Goal: Information Seeking & Learning: Learn about a topic

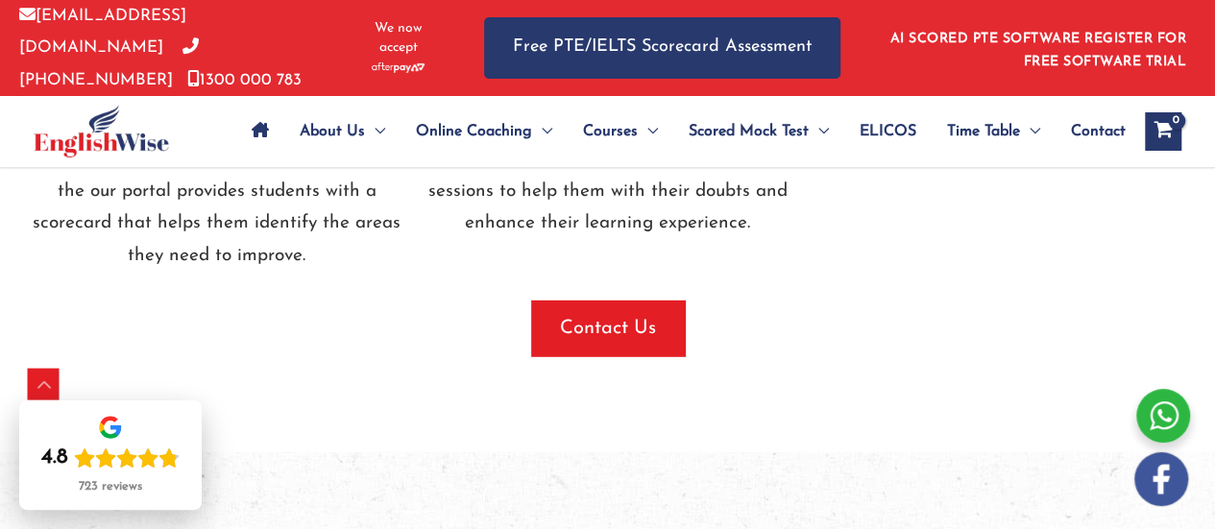
scroll to position [1421, 0]
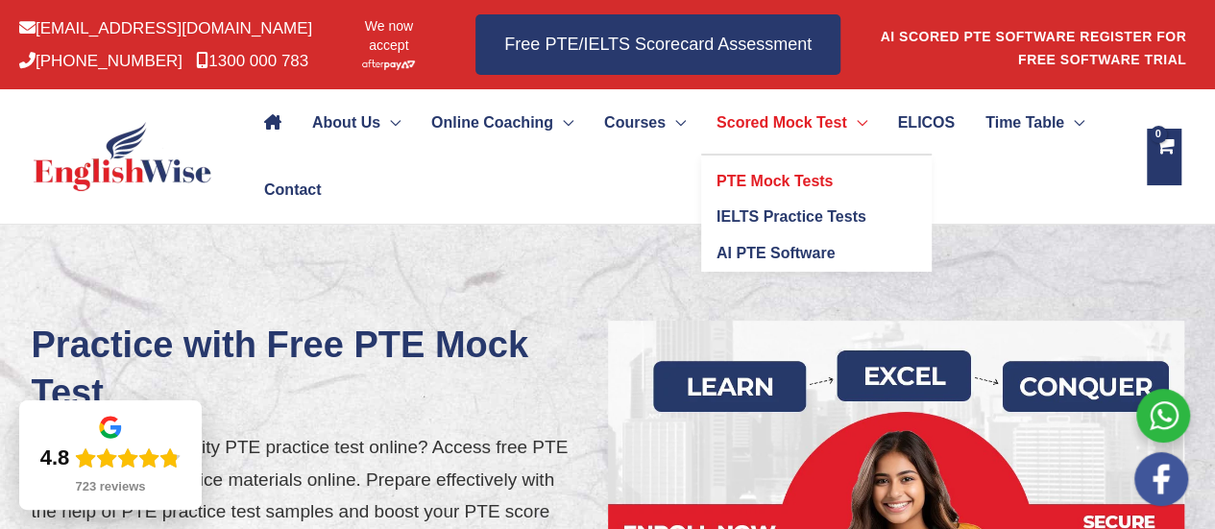
click at [813, 178] on span "PTE Mock Tests" at bounding box center [775, 181] width 116 height 16
